Goal: Task Accomplishment & Management: Use online tool/utility

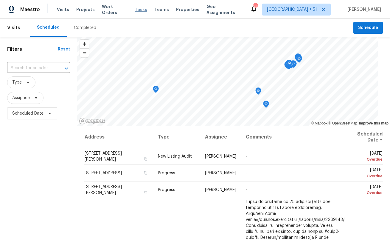
click at [140, 10] on span "Tasks" at bounding box center [141, 9] width 13 height 4
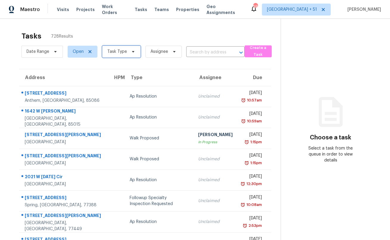
click at [126, 51] on span "Task Type" at bounding box center [121, 52] width 38 height 12
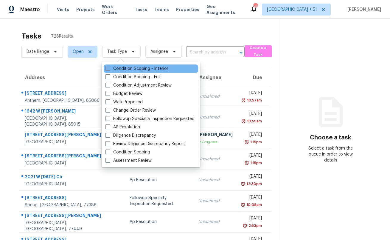
click at [131, 68] on label "Condition Scoping - Interior" at bounding box center [136, 69] width 63 height 6
click at [109, 68] on input "Condition Scoping - Interior" at bounding box center [107, 68] width 4 height 4
checkbox input "true"
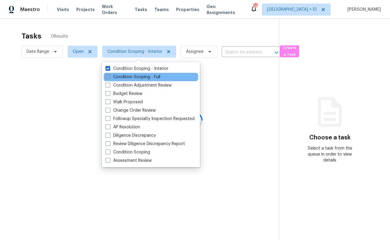
click at [129, 75] on label "Condition Scoping - Full" at bounding box center [132, 77] width 55 height 6
click at [109, 75] on input "Condition Scoping - Full" at bounding box center [107, 76] width 4 height 4
checkbox input "true"
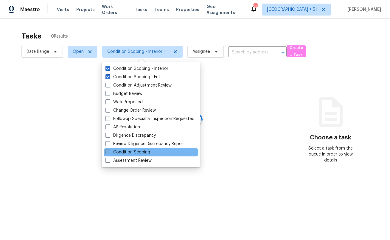
click at [121, 151] on label "Condition Scoping" at bounding box center [127, 152] width 45 height 6
click at [109, 151] on input "Condition Scoping" at bounding box center [107, 151] width 4 height 4
checkbox input "true"
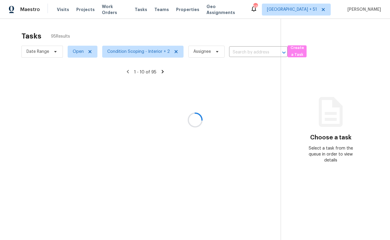
click at [123, 29] on div at bounding box center [195, 120] width 390 height 240
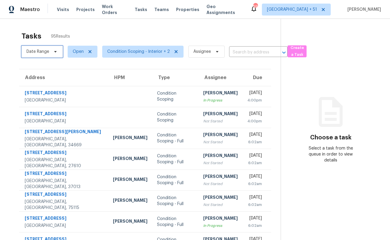
click at [36, 54] on span "Date Range" at bounding box center [38, 52] width 23 height 6
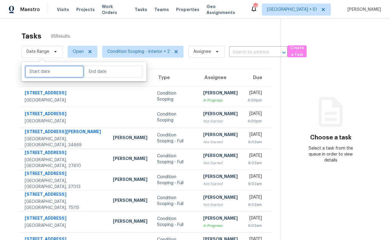
click at [46, 69] on input "text" at bounding box center [54, 72] width 59 height 12
select select "9"
select select "2025"
select select "10"
select select "2025"
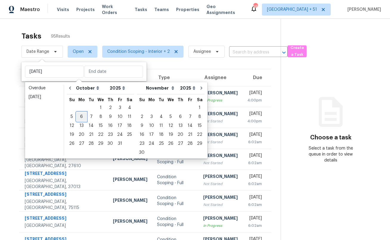
click at [82, 117] on div "6" at bounding box center [82, 116] width 10 height 8
type input "[DATE]"
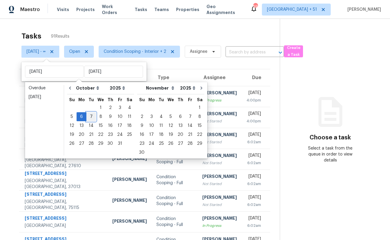
click at [89, 116] on div "7" at bounding box center [91, 116] width 10 height 8
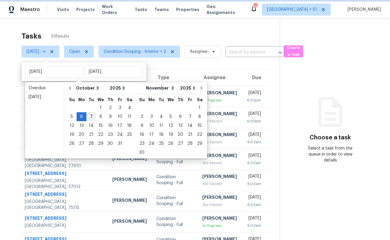
type input "[DATE]"
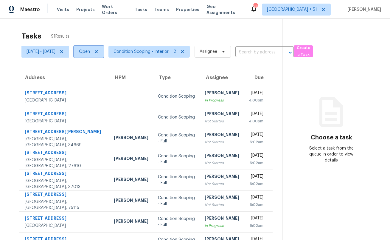
click at [104, 48] on span "Open" at bounding box center [89, 52] width 30 height 12
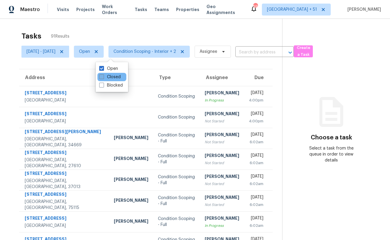
click at [109, 74] on label "Closed" at bounding box center [109, 77] width 21 height 6
click at [103, 74] on input "Closed" at bounding box center [101, 76] width 4 height 4
checkbox input "true"
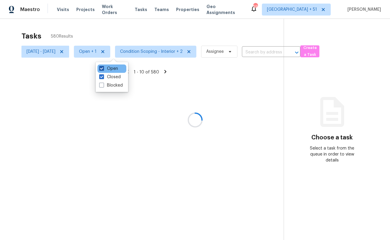
click at [107, 69] on label "Open" at bounding box center [108, 69] width 19 height 6
click at [103, 69] on input "Open" at bounding box center [101, 68] width 4 height 4
checkbox input "false"
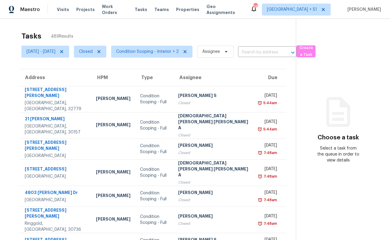
click at [167, 70] on th "Type" at bounding box center [154, 77] width 38 height 17
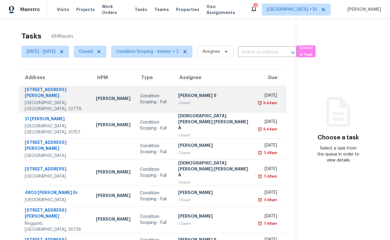
click at [165, 102] on td "Condition Scoping - Full" at bounding box center [154, 99] width 38 height 26
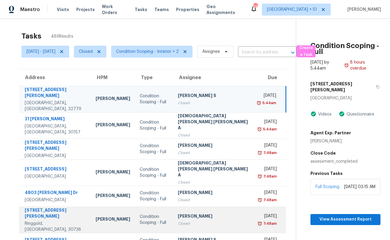
click at [167, 206] on td "Condition Scoping - Full" at bounding box center [154, 219] width 38 height 26
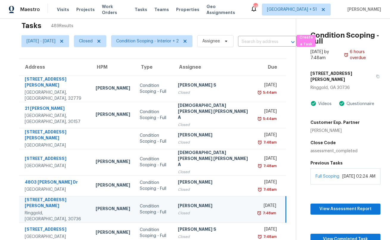
scroll to position [11, 0]
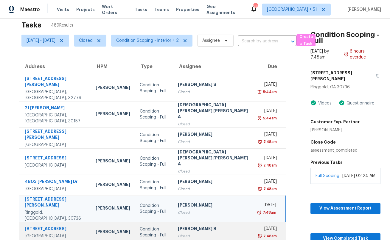
click at [164, 226] on div "Condition Scoping - Full" at bounding box center [154, 232] width 29 height 12
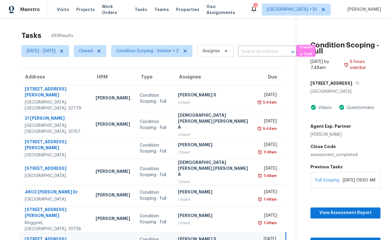
scroll to position [0, 0]
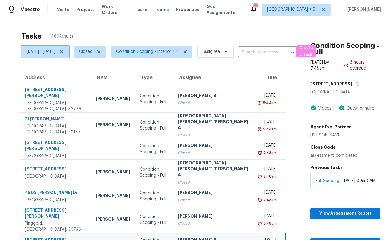
click at [64, 51] on icon at bounding box center [61, 51] width 5 height 5
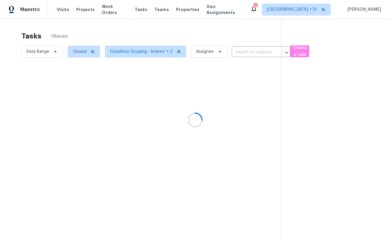
click at [93, 53] on div at bounding box center [195, 120] width 390 height 240
click at [92, 51] on div at bounding box center [195, 120] width 390 height 240
click at [99, 31] on div at bounding box center [195, 120] width 390 height 240
